Goal: Information Seeking & Learning: Learn about a topic

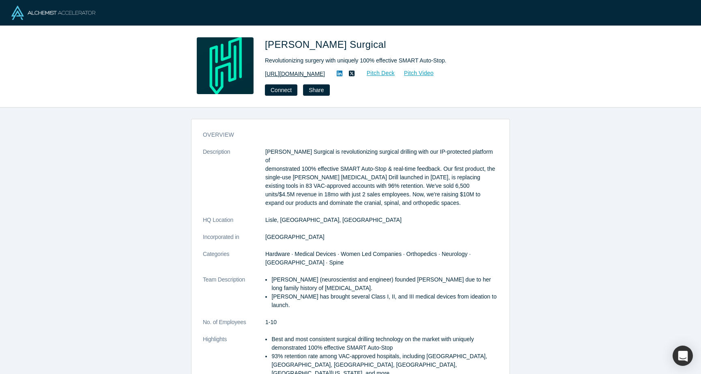
click at [284, 72] on link "[URL][DOMAIN_NAME]" at bounding box center [295, 74] width 60 height 9
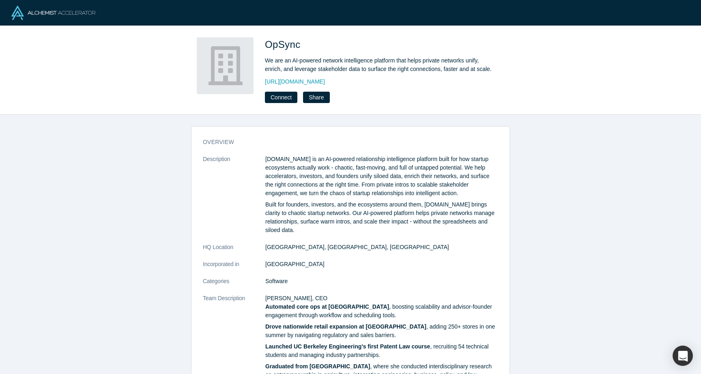
scroll to position [320, 0]
